Goal: Find contact information: Find contact information

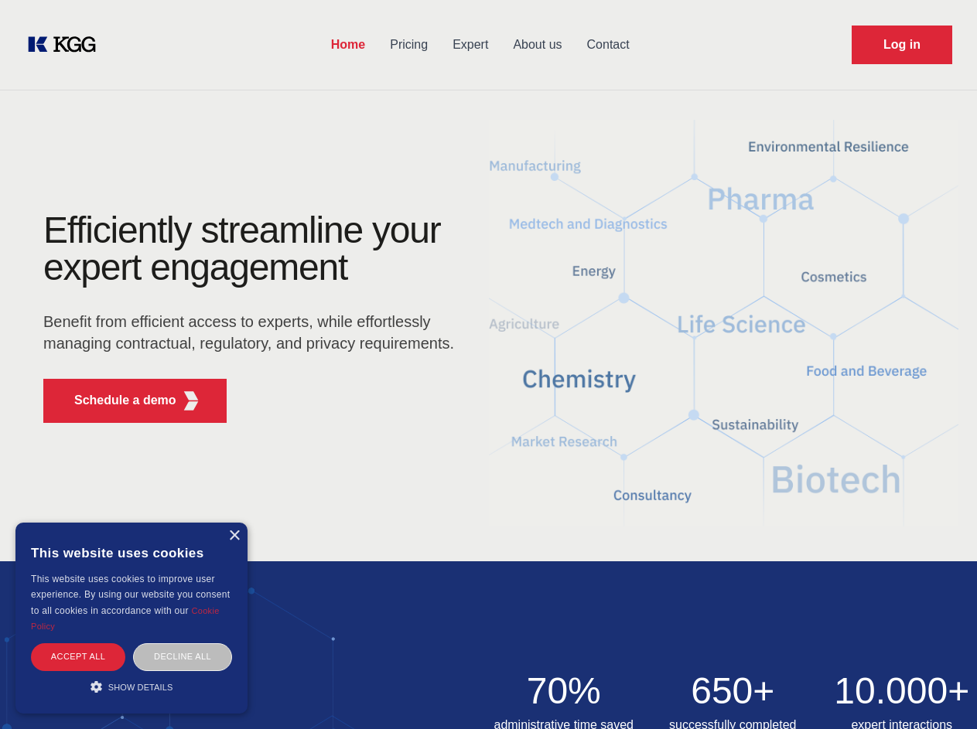
click at [488, 364] on div "Efficiently streamline your expert engagement Benefit from efficient access to …" at bounding box center [254, 323] width 470 height 223
click at [116, 401] on p "Schedule a demo" at bounding box center [125, 400] width 102 height 19
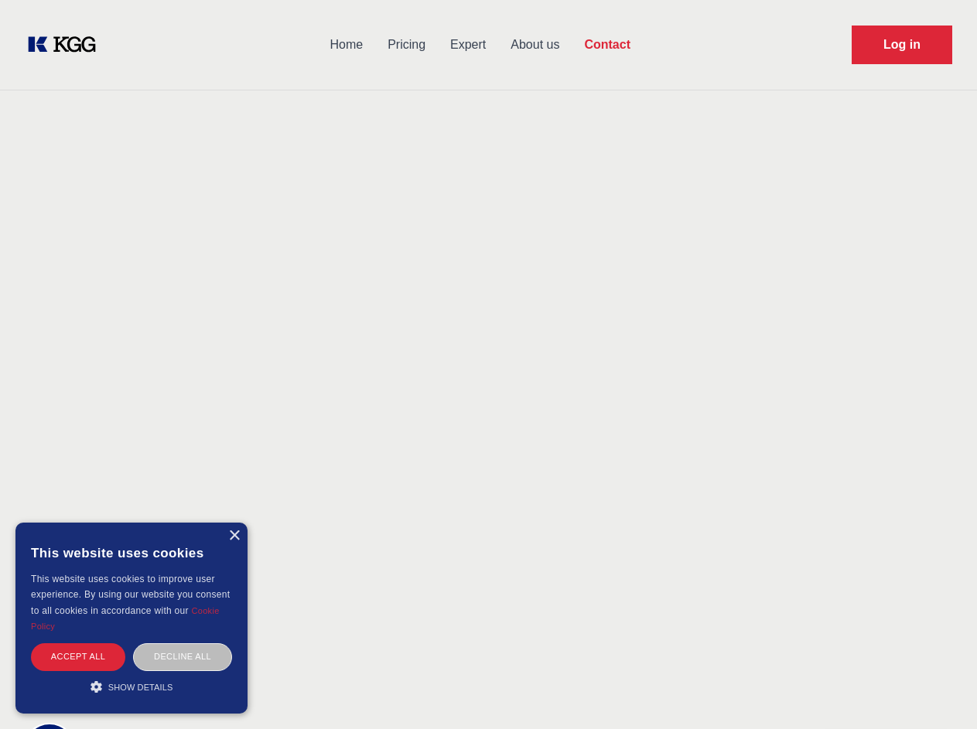
click at [234, 536] on div "× This website uses cookies This website uses cookies to improve user experienc…" at bounding box center [131, 618] width 232 height 191
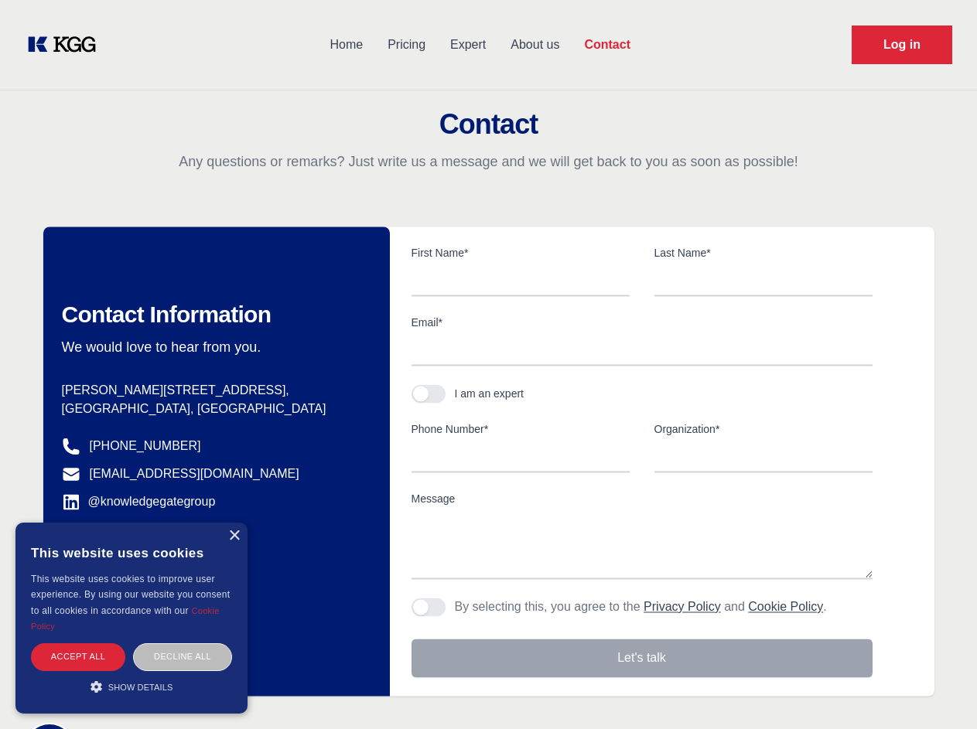
click at [78, 656] on div "Accept all" at bounding box center [78, 656] width 94 height 27
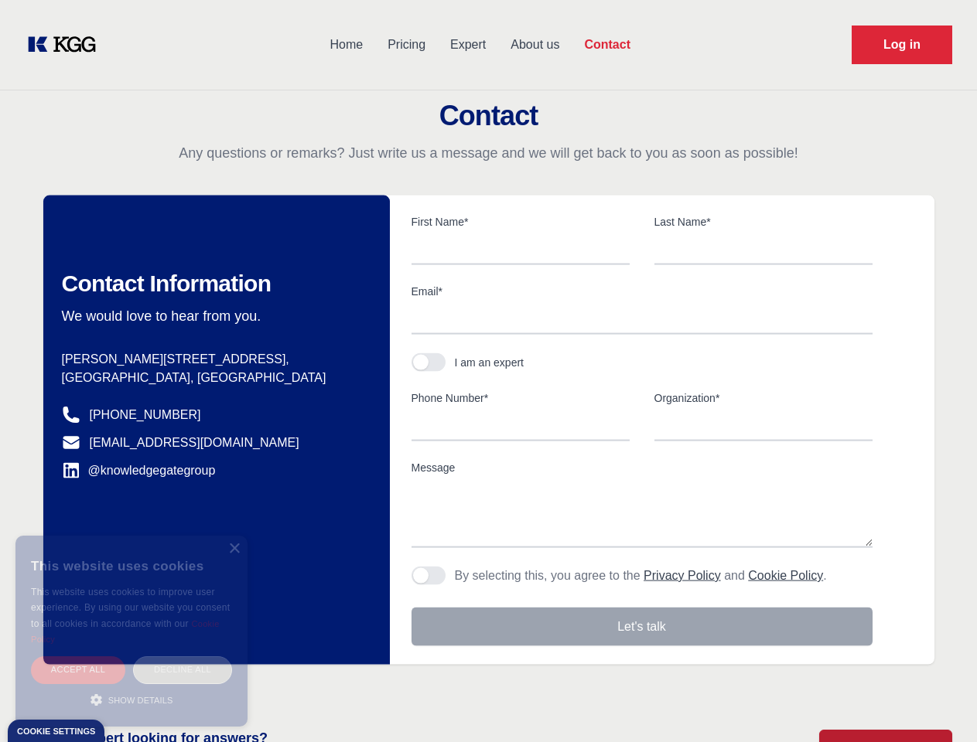
click at [182, 656] on div "Decline all" at bounding box center [182, 669] width 99 height 27
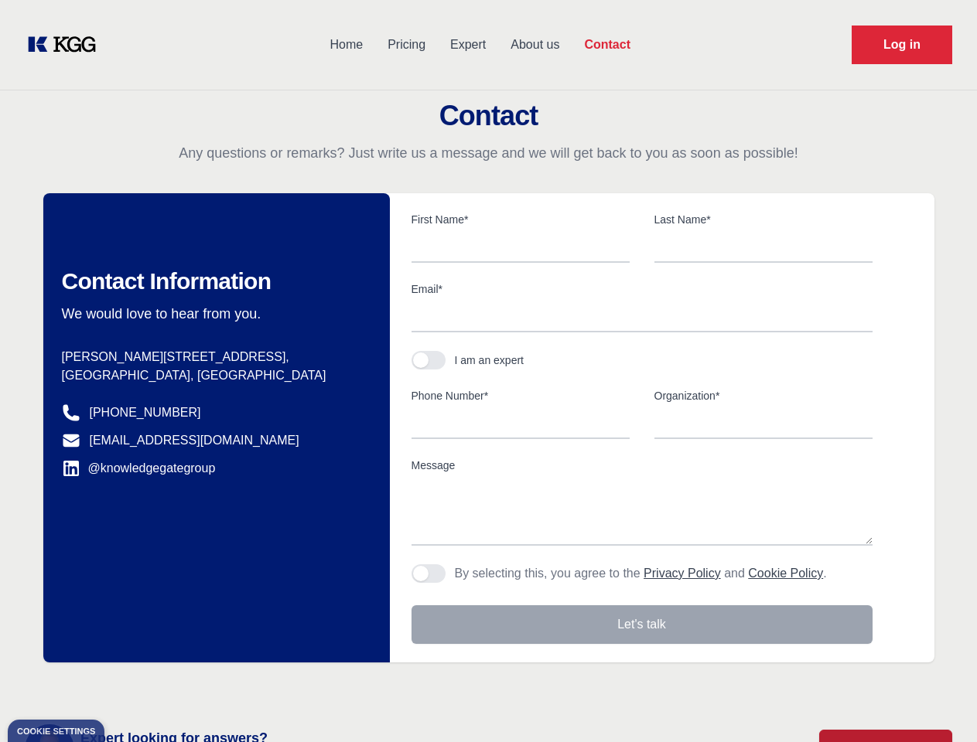
click at [131, 687] on main "Contact Any questions or remarks? Just write us a message and we will get back …" at bounding box center [488, 402] width 977 height 805
